Goal: Book appointment/travel/reservation

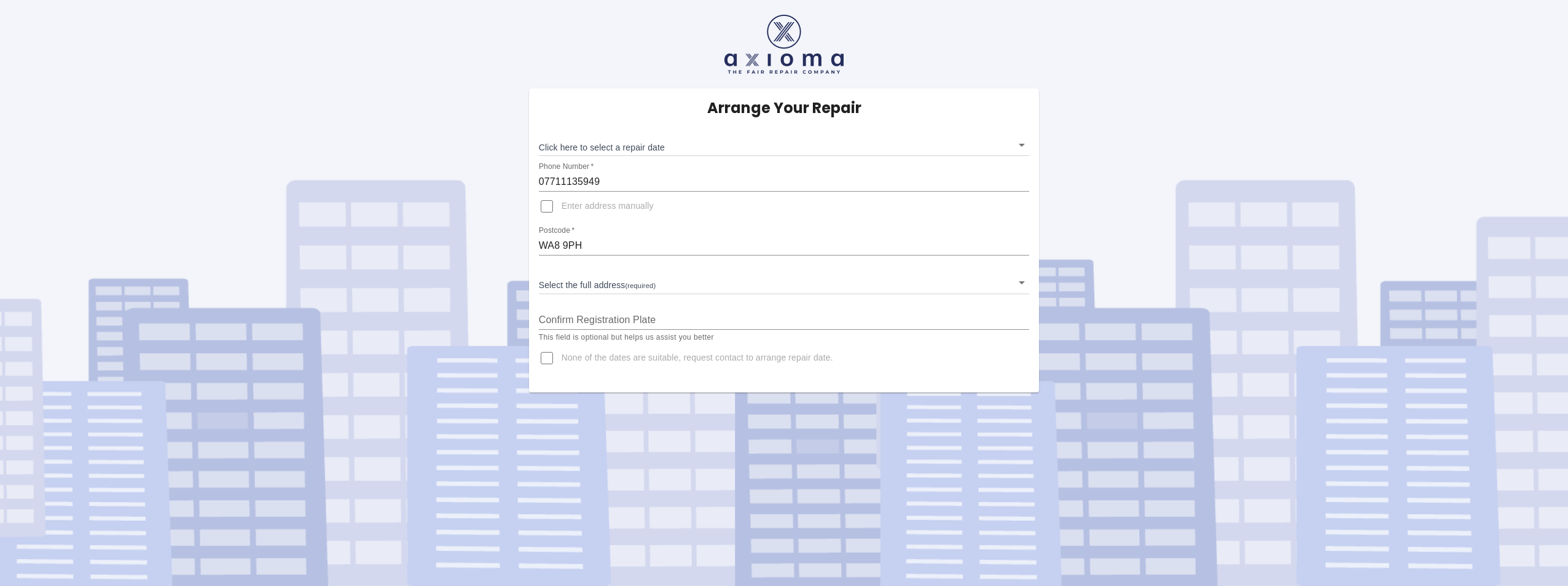
click at [572, 282] on body "Arrange Your Repair Click here to select a repair date ​ Phone Number   * 07711…" at bounding box center [784, 293] width 1568 height 586
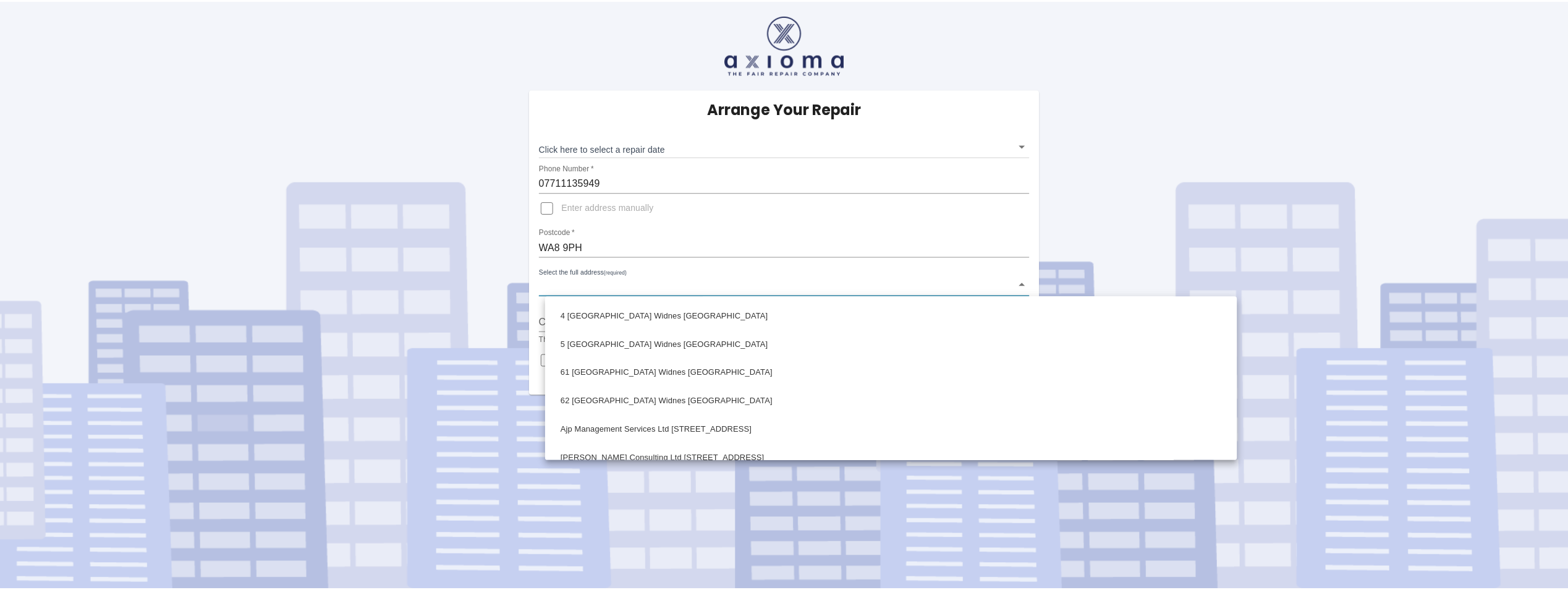
scroll to position [29, 0]
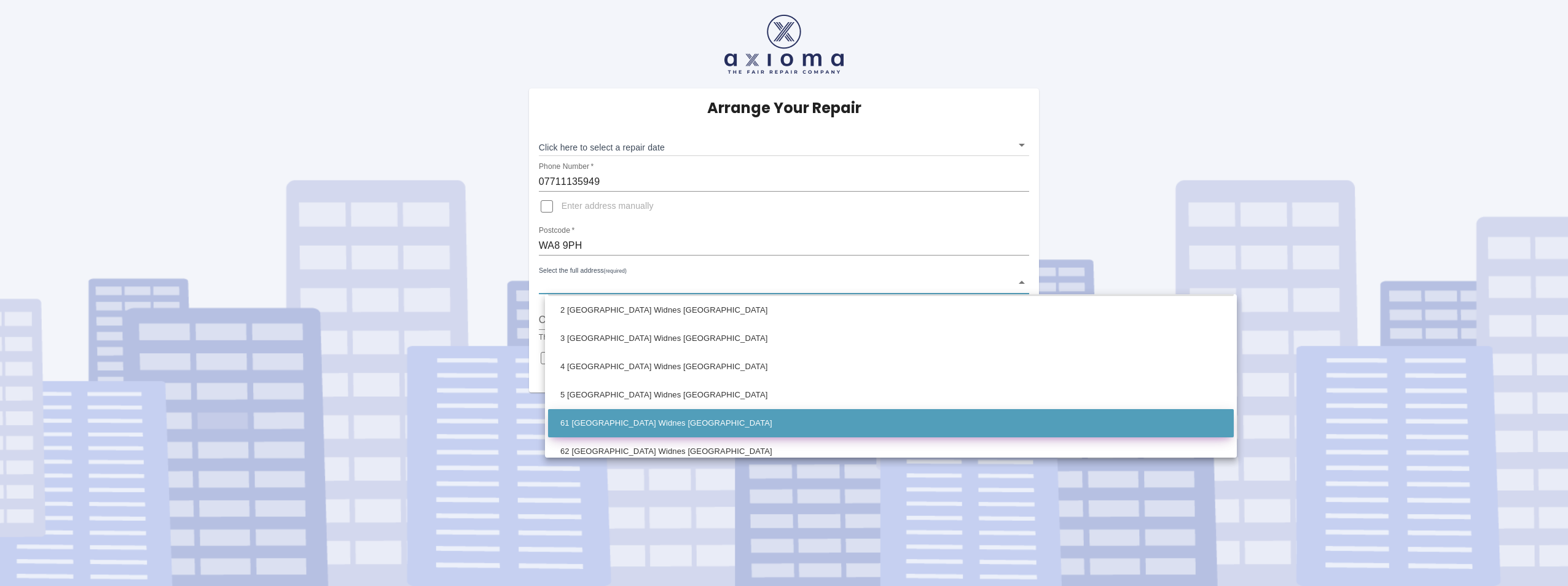
click at [620, 419] on li "61 Regency Park Widnes Cheshire" at bounding box center [891, 423] width 686 height 29
type input "61 Regency Park Widnes Cheshire"
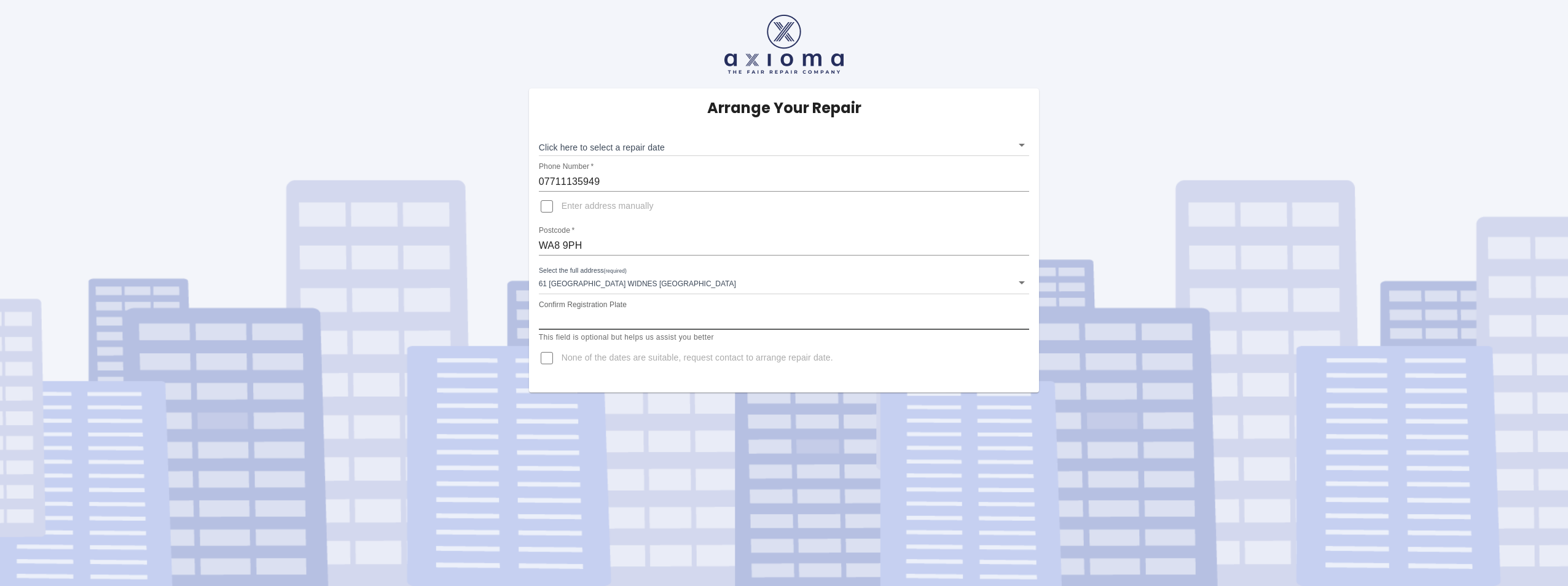
click at [696, 317] on input "Confirm Registration Plate" at bounding box center [784, 320] width 491 height 19
type input "KO25 VOT"
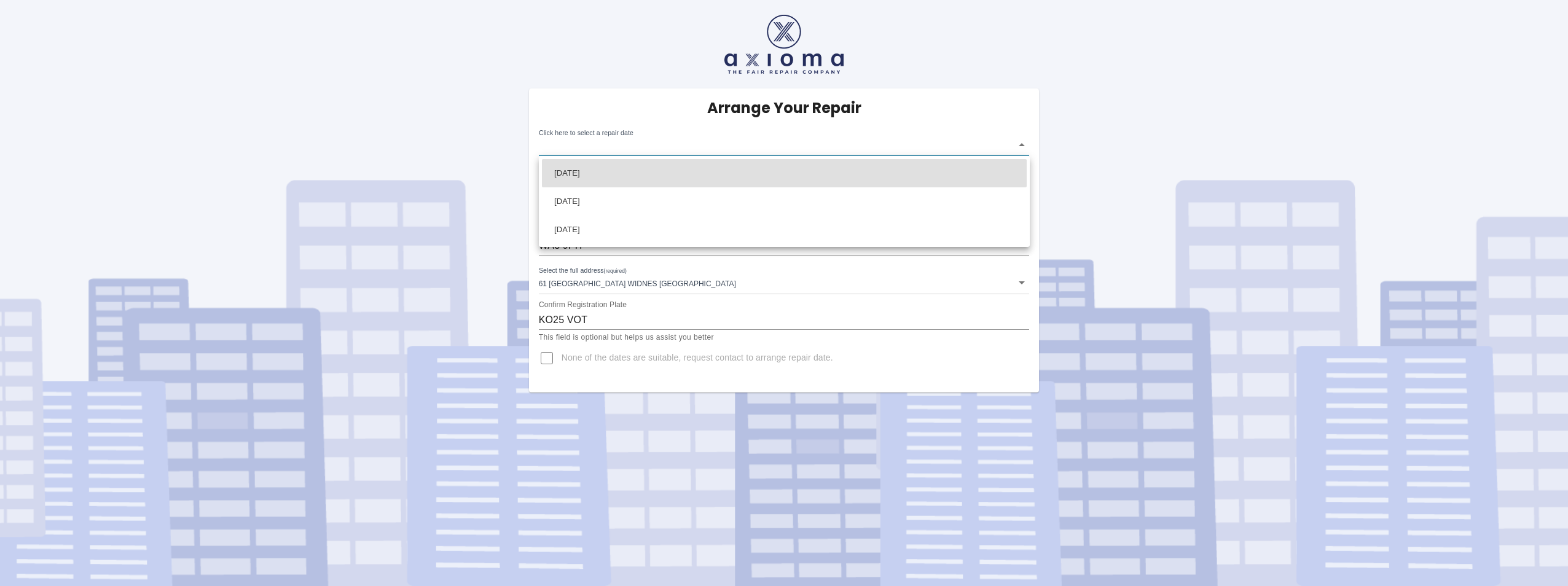
click at [704, 144] on body "Arrange Your Repair Click here to select a repair date ​ Phone Number   * 07711…" at bounding box center [784, 293] width 1568 height 586
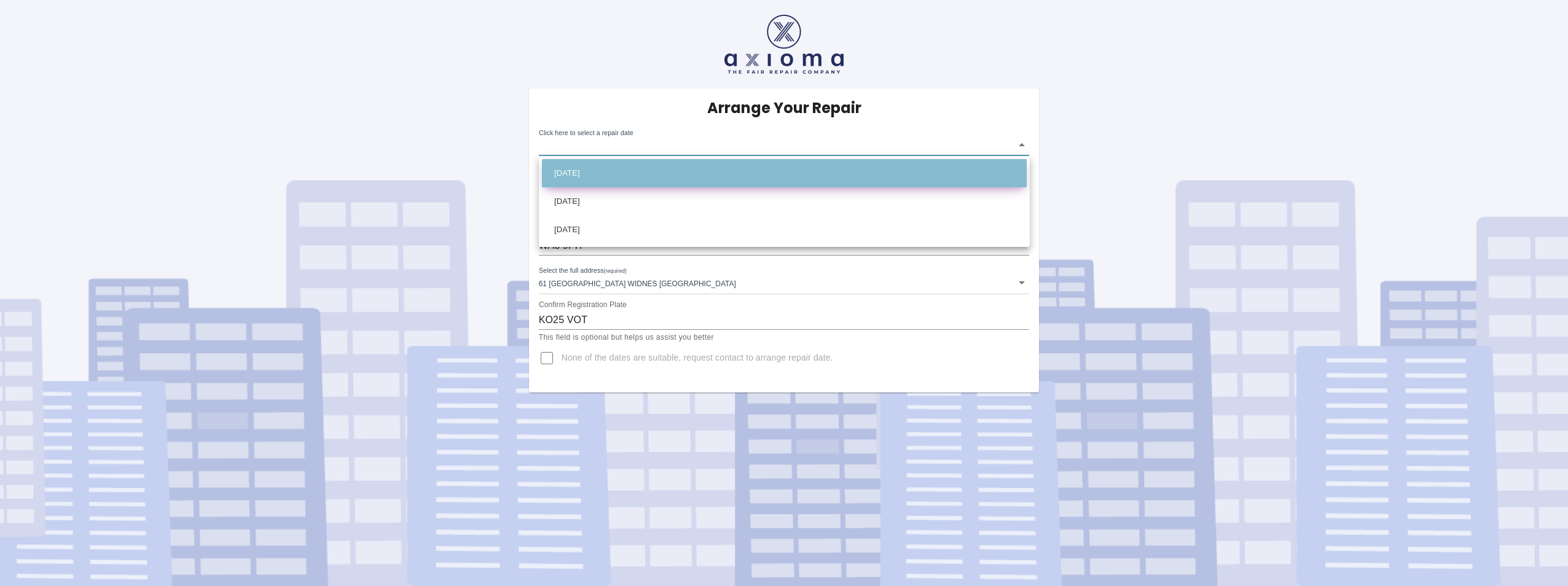
click at [599, 172] on li "Mon Sep 01 2025" at bounding box center [784, 173] width 485 height 29
type input "2025-09-01T00:00:00.000Z"
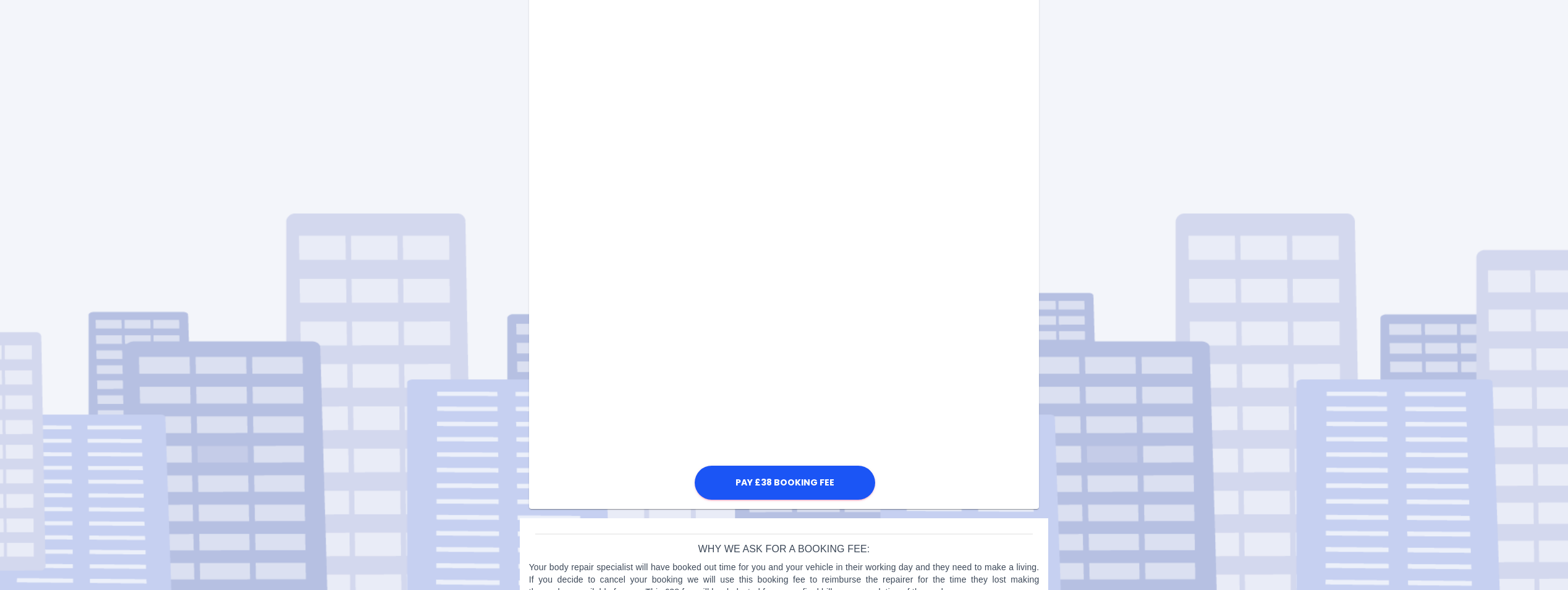
scroll to position [543, 0]
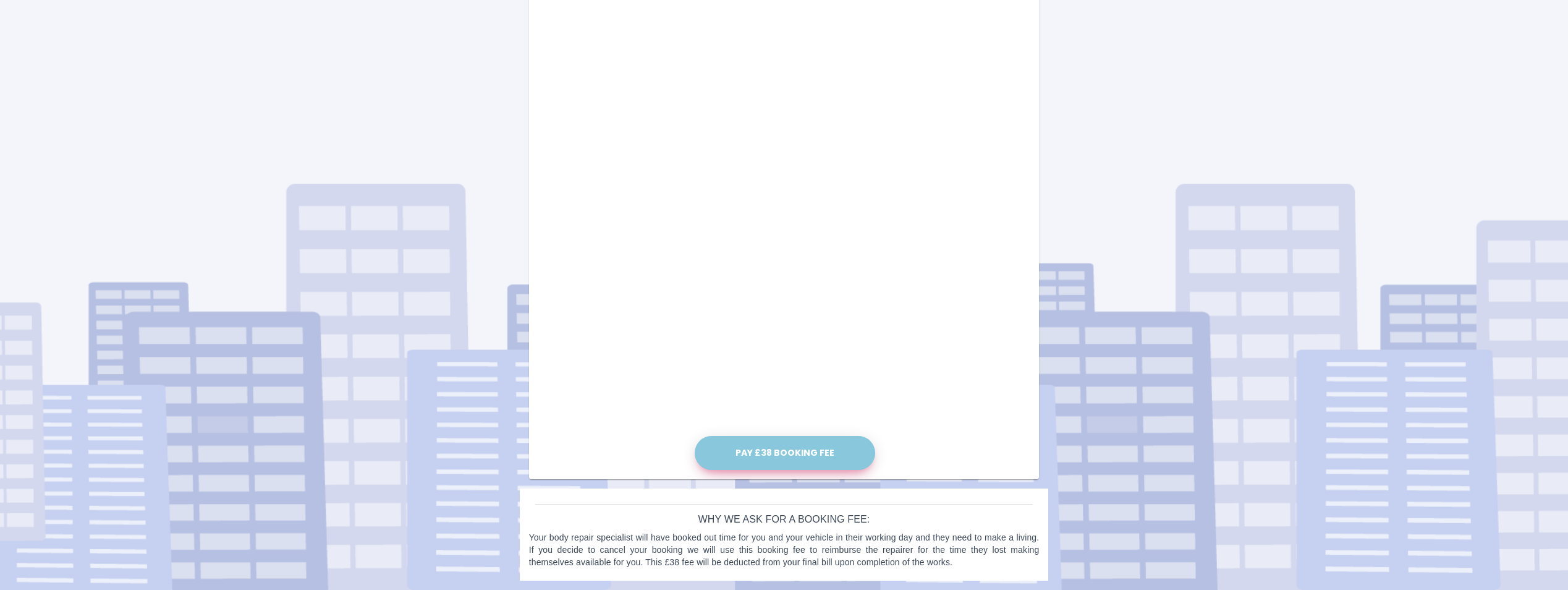
click at [815, 454] on button "Pay £38 Booking Fee" at bounding box center [785, 453] width 180 height 34
